Goal: Information Seeking & Learning: Learn about a topic

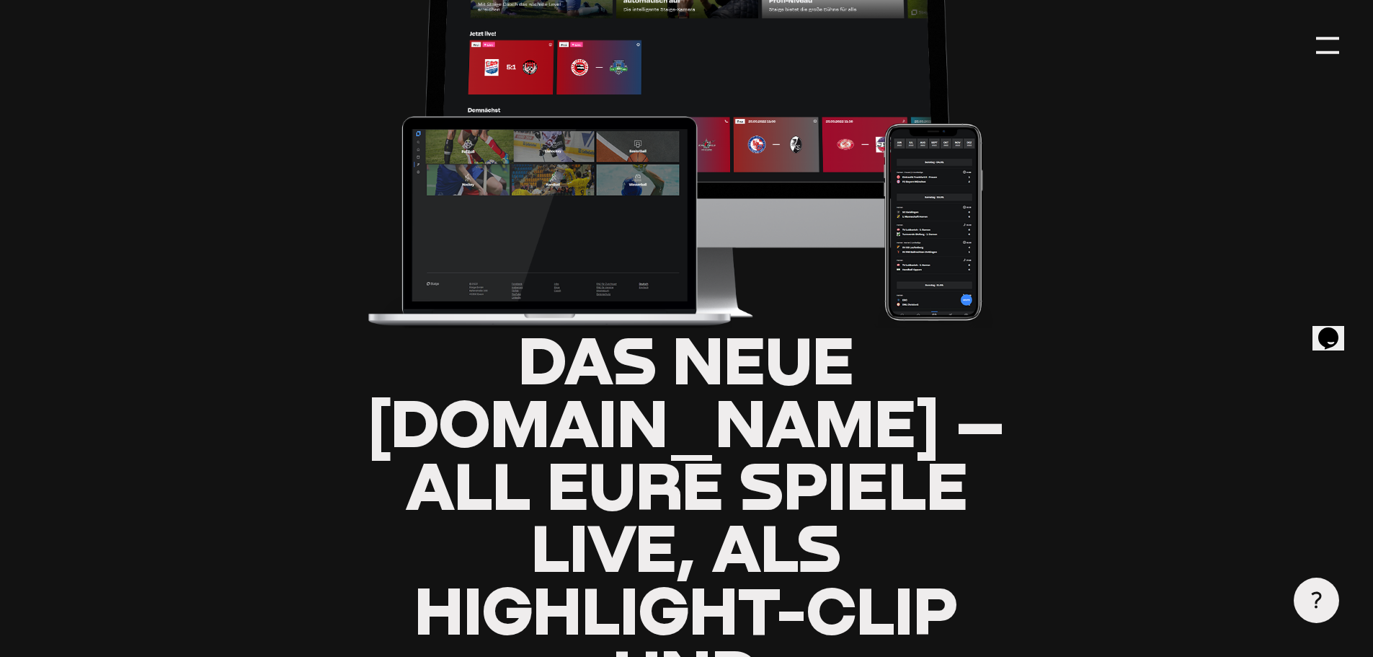
type input "0.8"
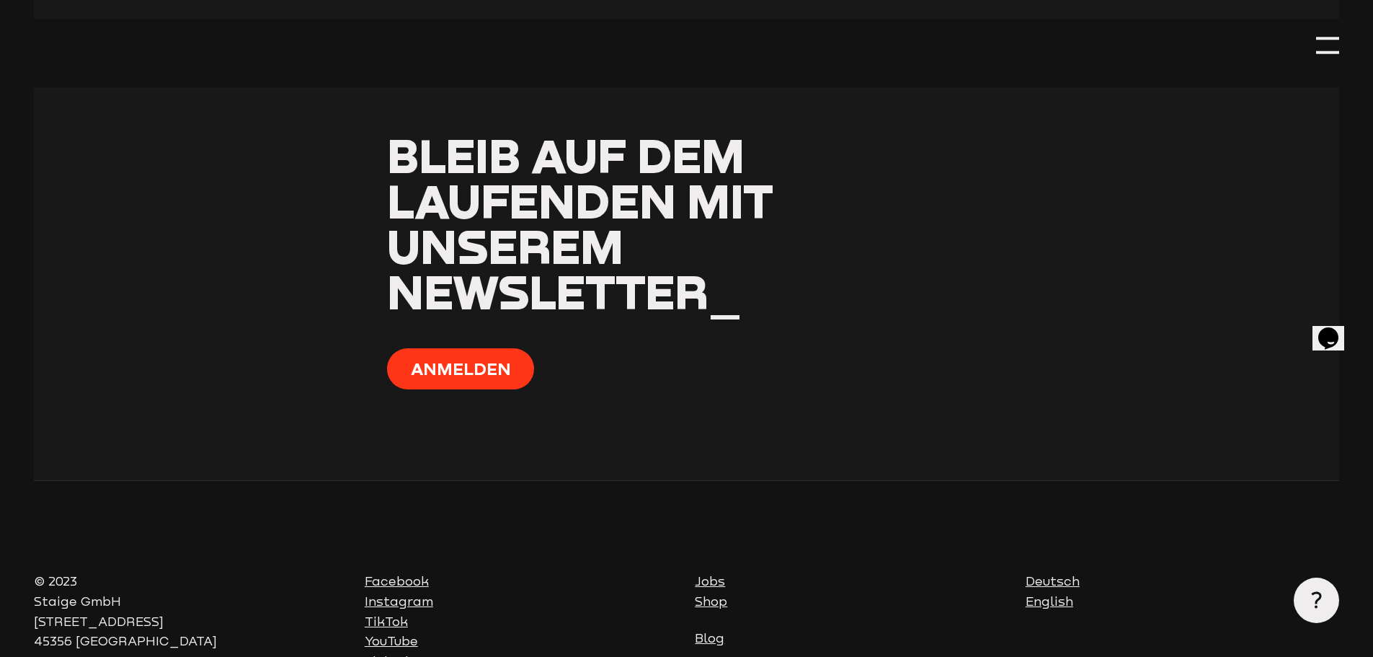
scroll to position [6811, 0]
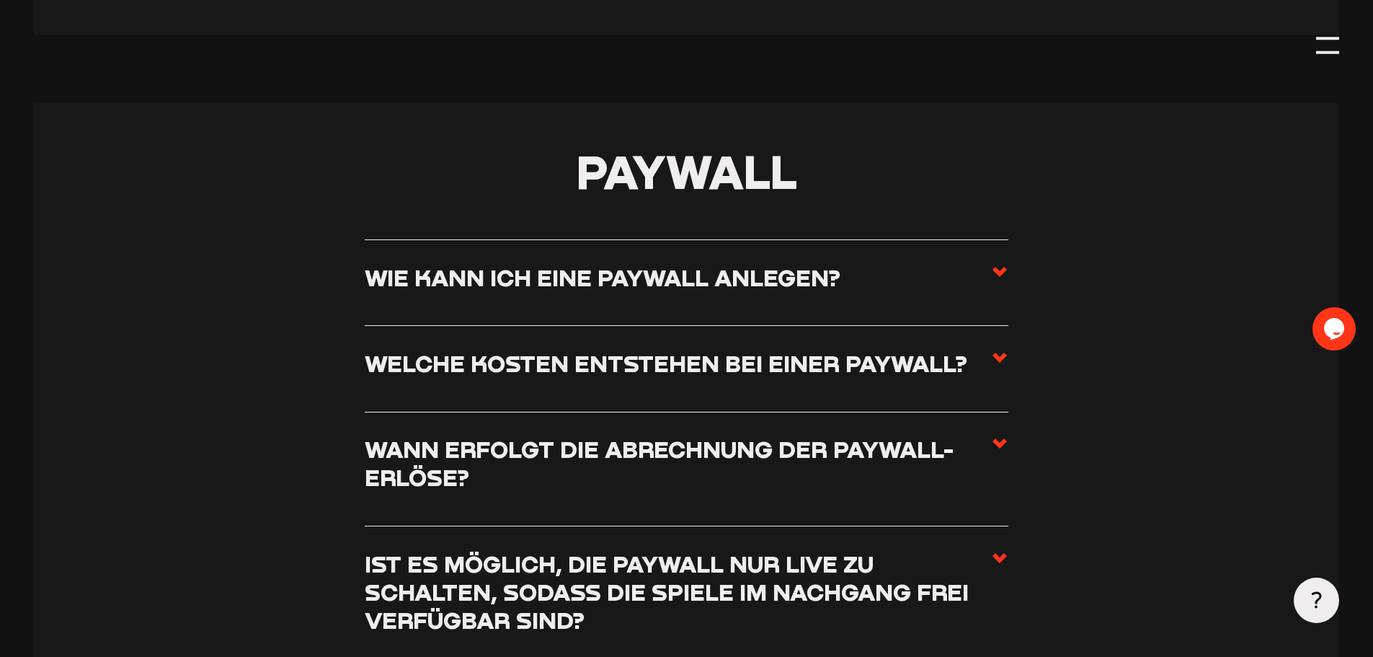
scroll to position [5489, 0]
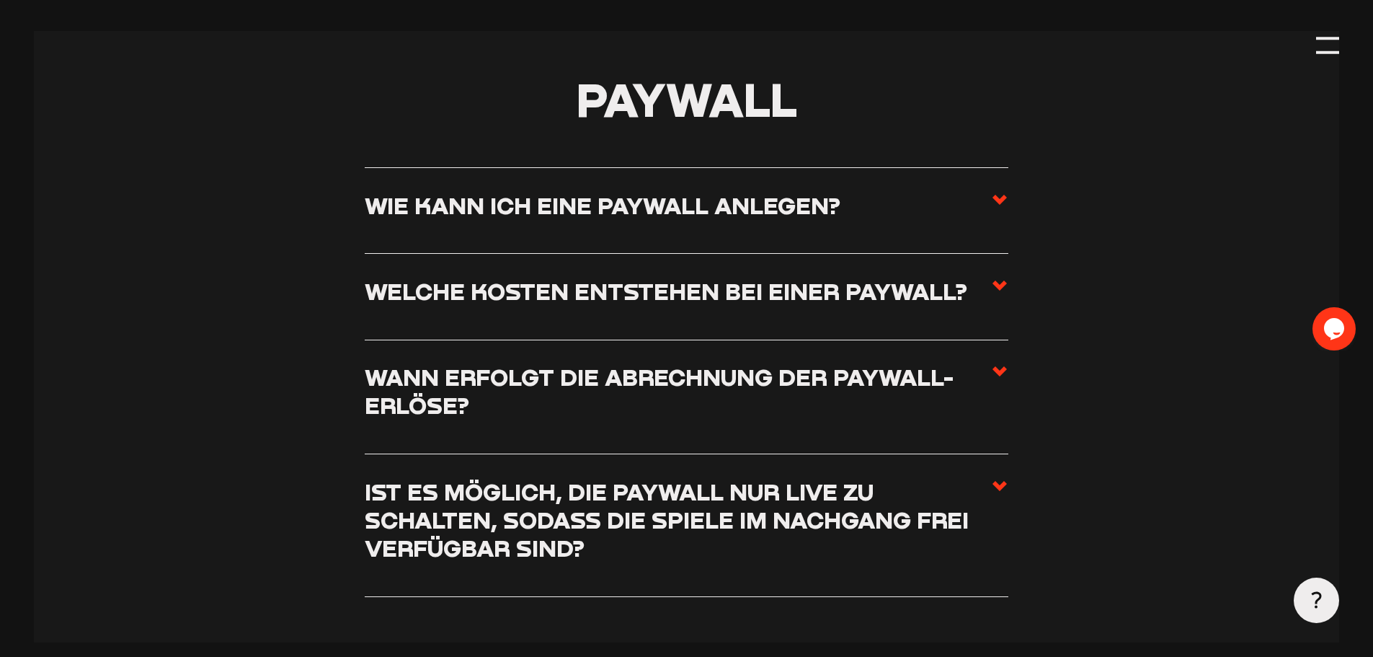
click at [994, 294] on icon at bounding box center [999, 285] width 17 height 17
click at [0, 0] on input "Welche Kosten entstehen bei einer Paywall?" at bounding box center [0, 0] width 0 height 0
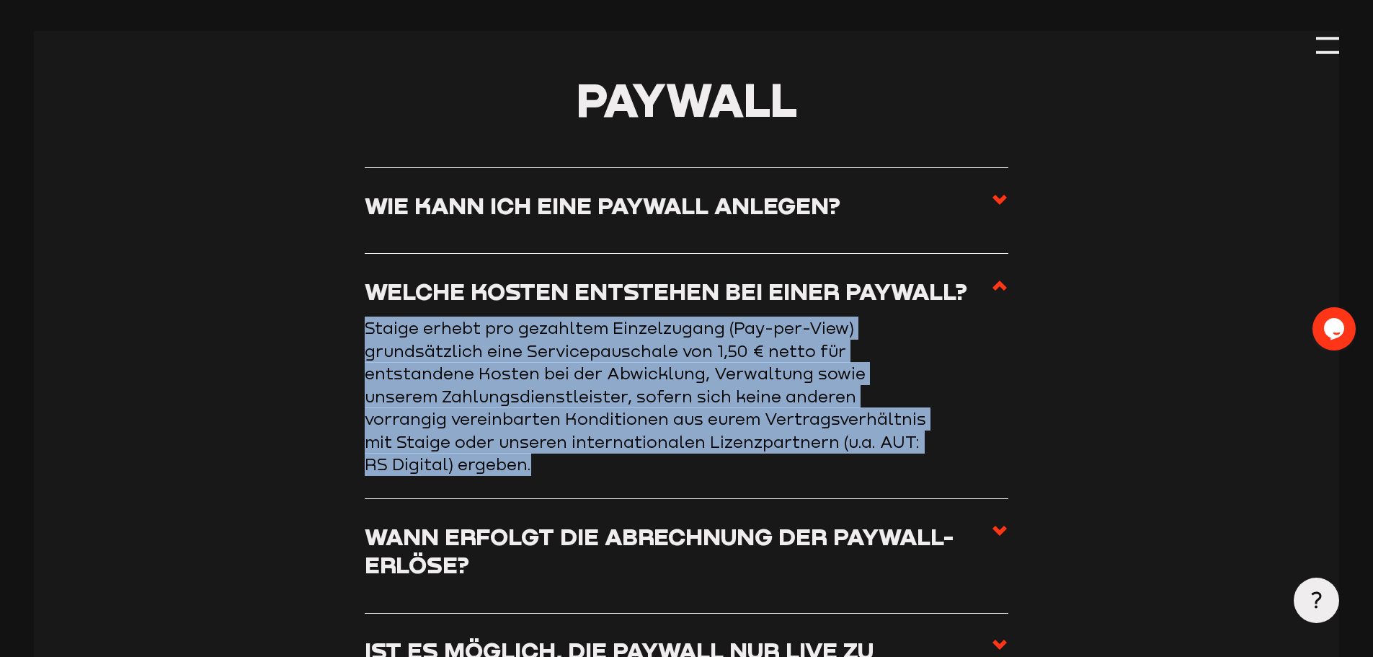
drag, startPoint x: 365, startPoint y: 340, endPoint x: 881, endPoint y: 473, distance: 533.1
click at [881, 473] on p "Staige erhebt pro gezahltem Einzelzugang (Pay-per-View) grundsätzlich eine Serv…" at bounding box center [653, 395] width 577 height 159
copy p "Staige erhebt pro gezahltem Einzelzugang (Pay-per-View) grundsätzlich eine Serv…"
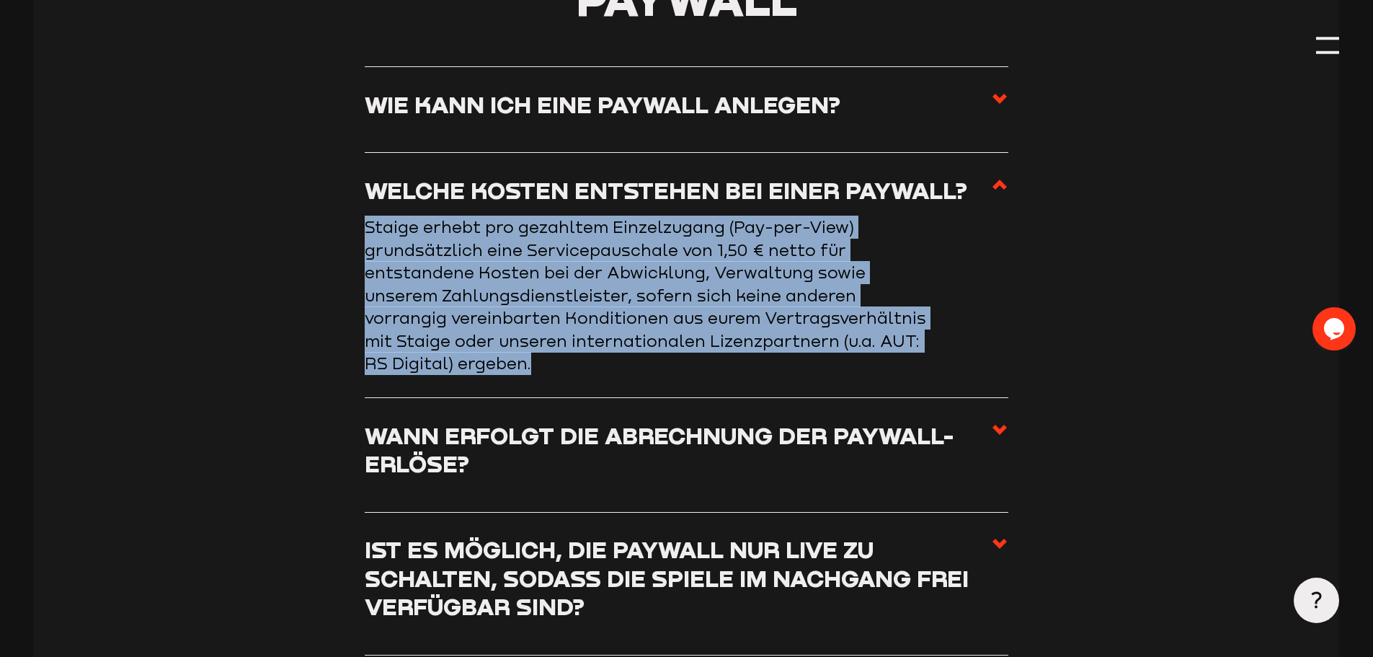
scroll to position [5634, 0]
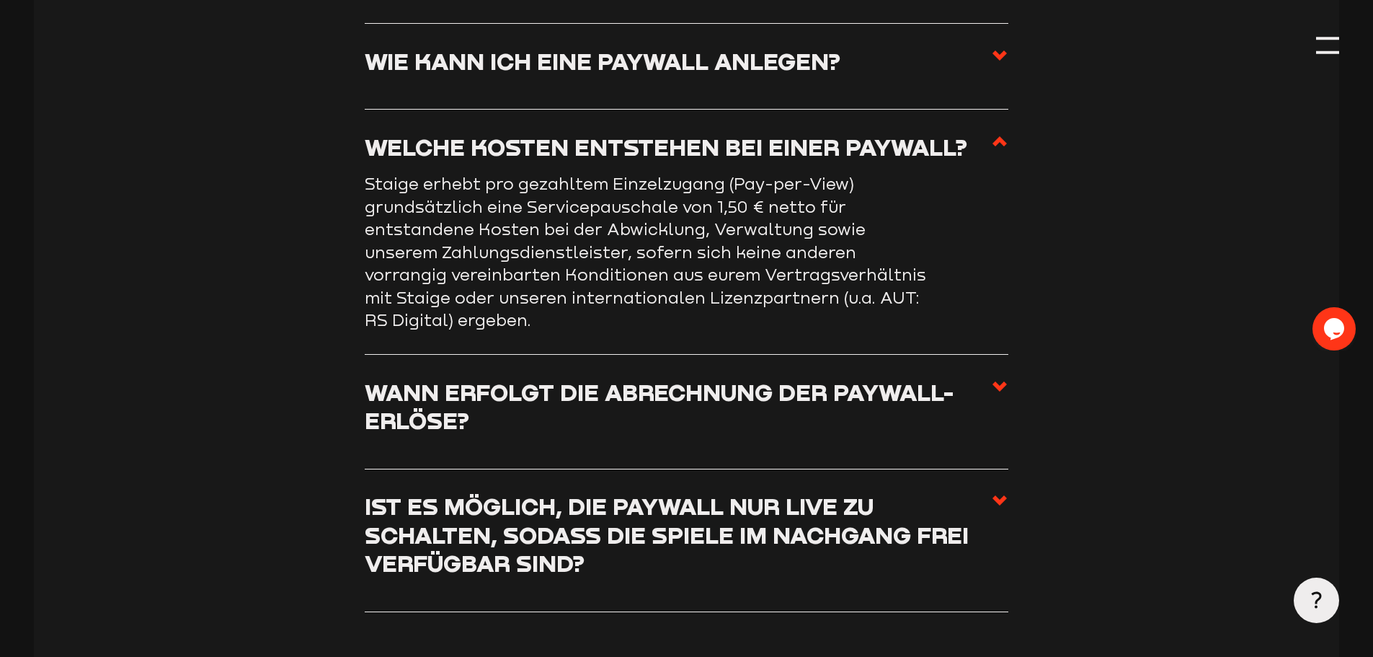
click at [989, 404] on h3 "Wann erfolgt die Abrechnung der Paywall-Erlöse?" at bounding box center [678, 406] width 626 height 57
click at [0, 0] on input "Wann erfolgt die Abrechnung der Paywall-Erlöse?" at bounding box center [0, 0] width 0 height 0
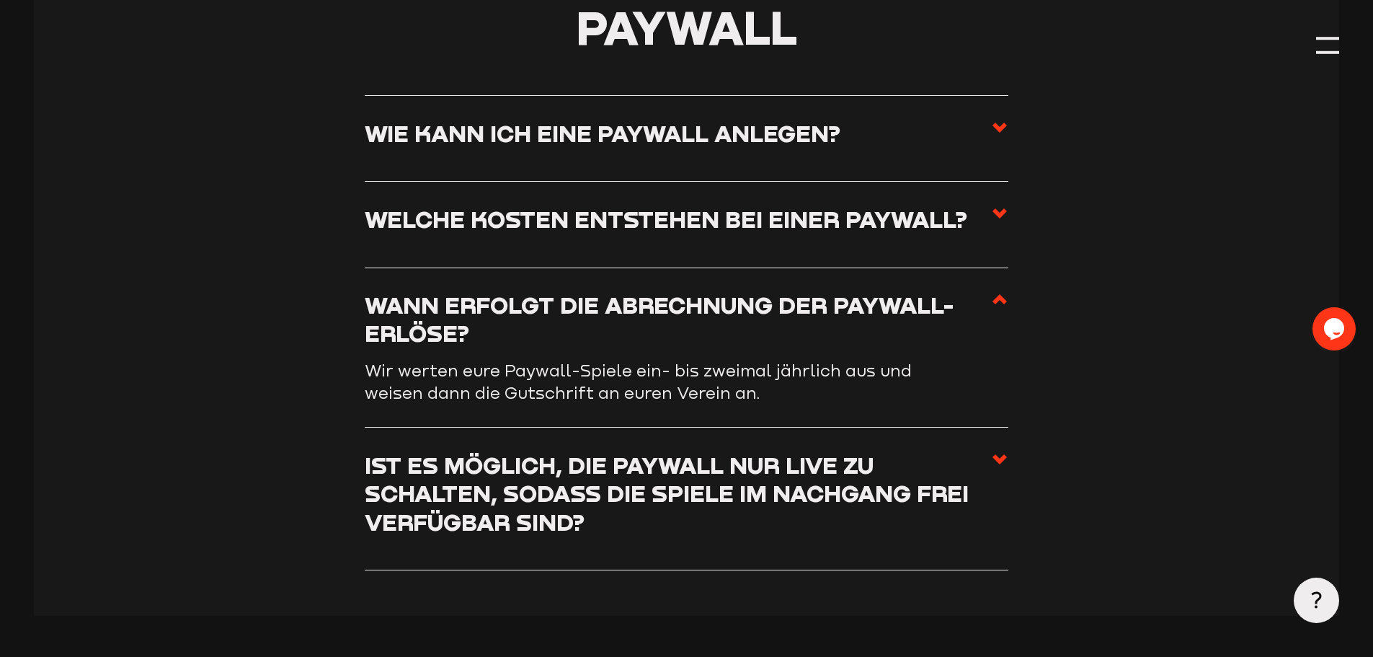
scroll to position [5417, 0]
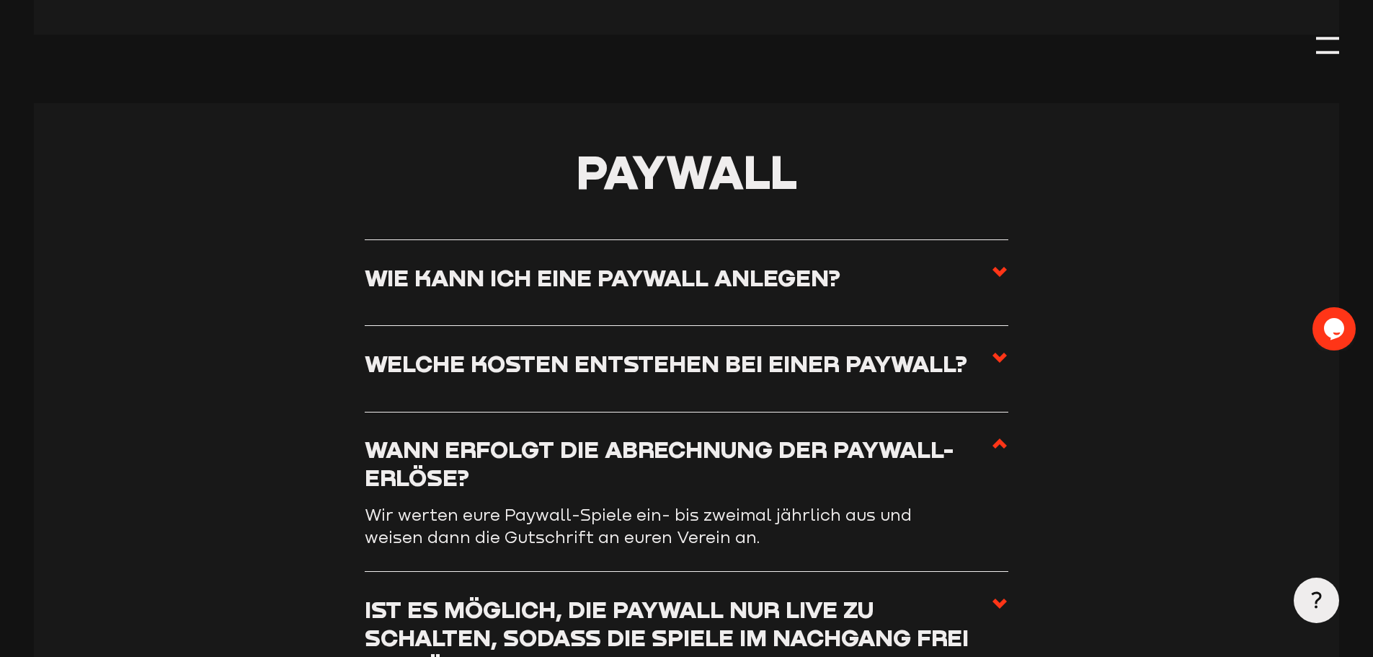
click at [998, 280] on icon at bounding box center [999, 271] width 17 height 17
click at [0, 0] on input "Wie kann ich eine Paywall anlegen?" at bounding box center [0, 0] width 0 height 0
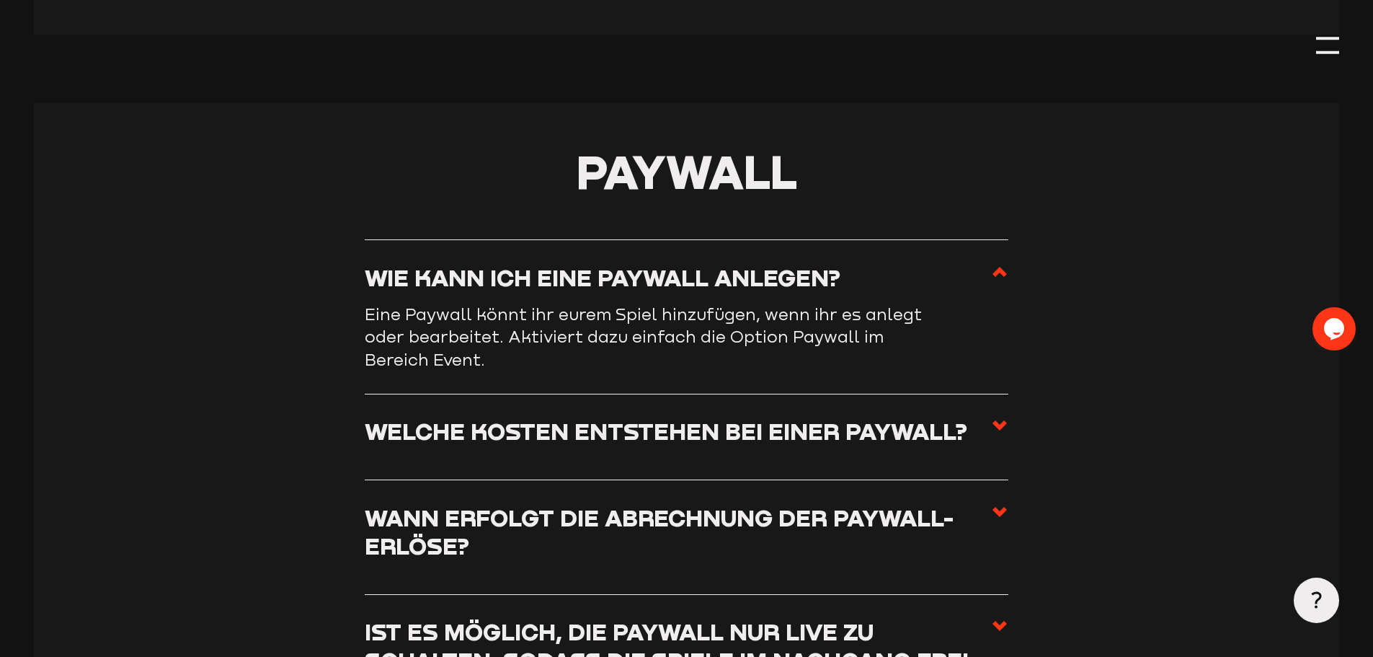
scroll to position [5489, 0]
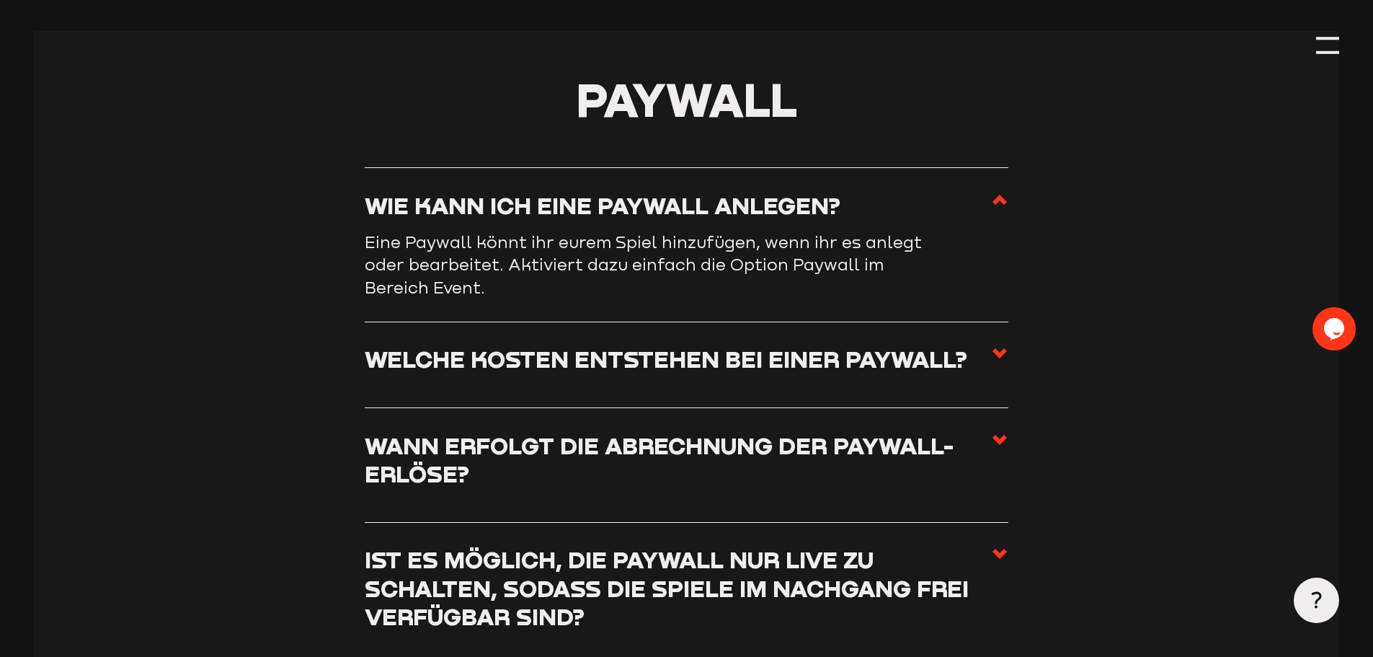
click at [993, 362] on icon at bounding box center [999, 353] width 17 height 17
click at [0, 0] on input "Welche Kosten entstehen bei einer Paywall?" at bounding box center [0, 0] width 0 height 0
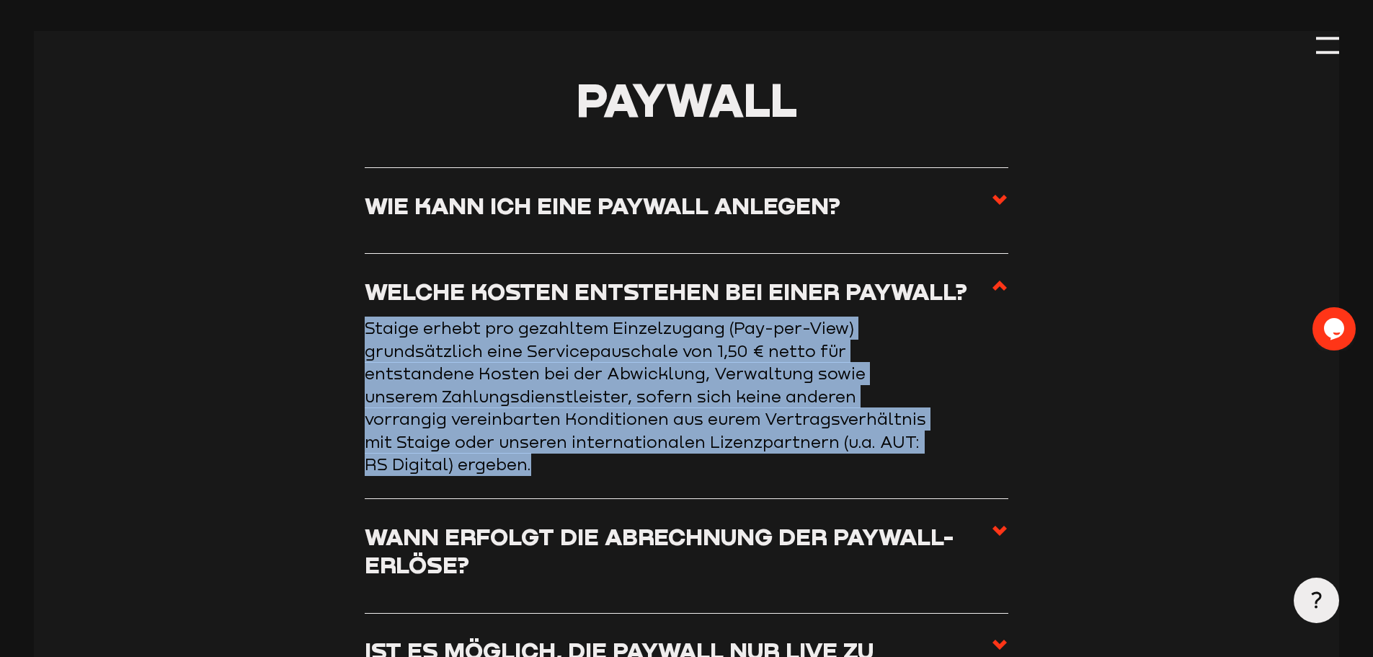
drag, startPoint x: 360, startPoint y: 339, endPoint x: 576, endPoint y: 484, distance: 260.3
click at [576, 484] on section "Paywall Wie kann ich eine Paywall anlegen? Eine Paywall könnt ihr eurem Spiel h…" at bounding box center [686, 416] width 1305 height 771
copy p "Staige erhebt pro gezahltem Einzelzugang (Pay-per-View) grundsätzlich eine Serv…"
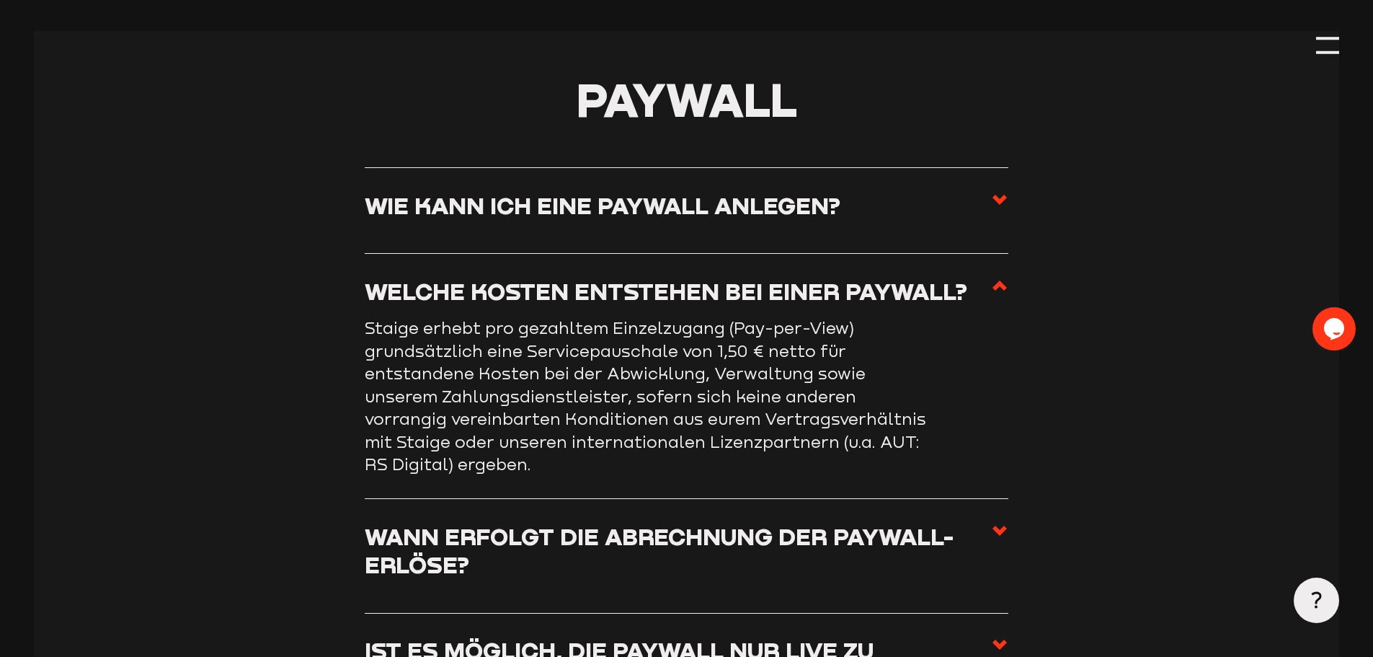
click at [990, 536] on h3 "Wann erfolgt die Abrechnung der Paywall-Erlöse?" at bounding box center [678, 550] width 626 height 57
click at [0, 0] on input "Wann erfolgt die Abrechnung der Paywall-Erlöse?" at bounding box center [0, 0] width 0 height 0
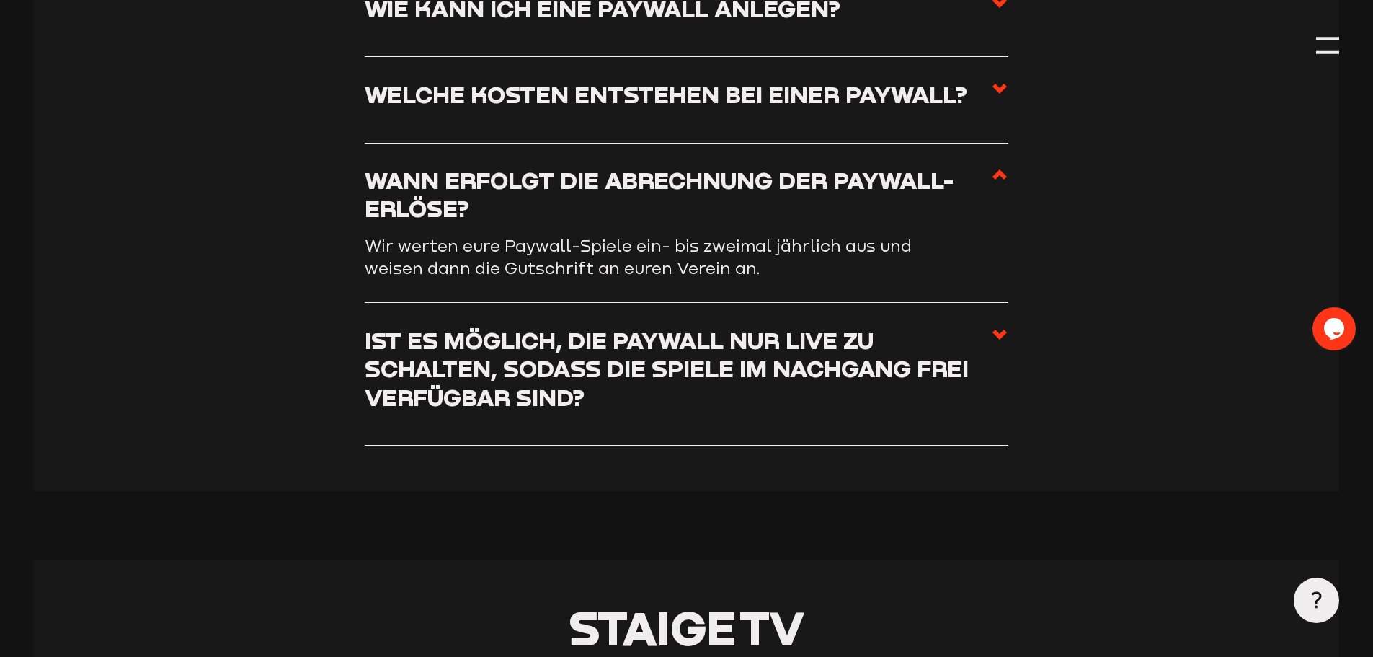
scroll to position [5706, 0]
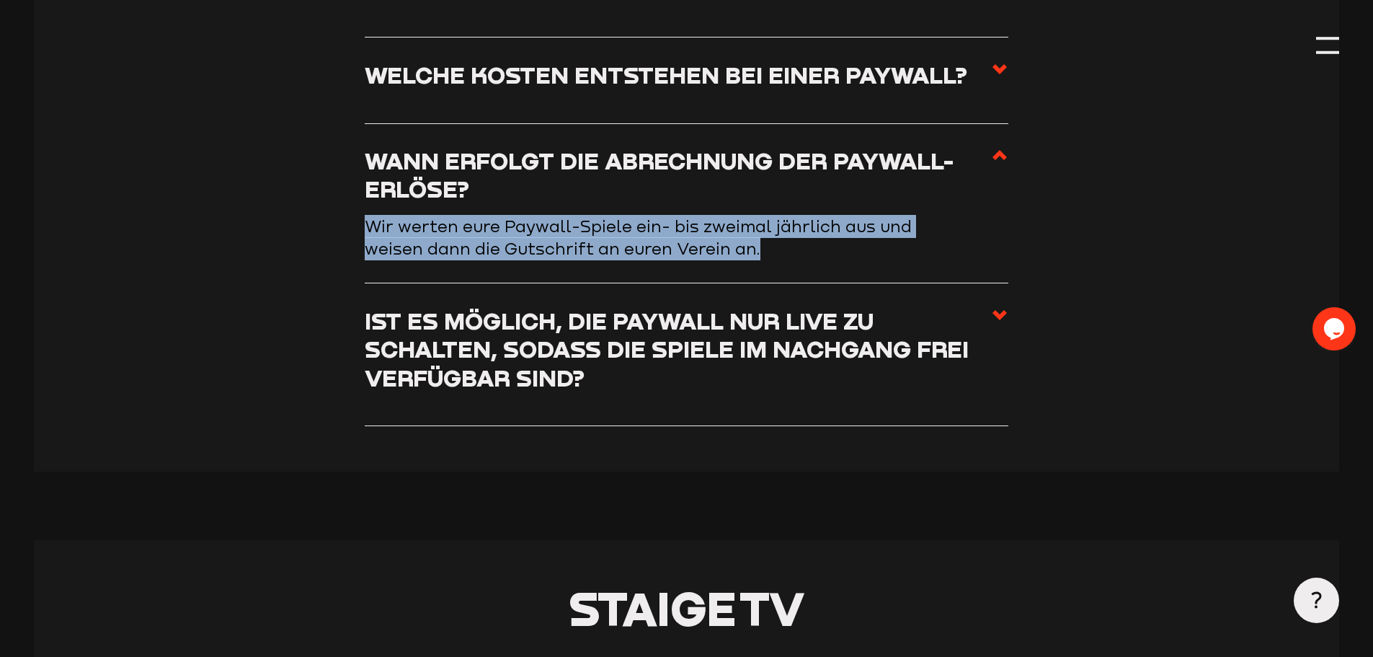
drag, startPoint x: 368, startPoint y: 238, endPoint x: 796, endPoint y: 260, distance: 428.7
click at [796, 260] on p "Wir werten eure Paywall-Spiele ein- bis zweimal jährlich aus und weisen dann di…" at bounding box center [653, 237] width 577 height 45
copy p "Wir werten eure Paywall-Spiele ein- bis zweimal jährlich aus und weisen dann di…"
